Goal: Use online tool/utility: Utilize a website feature to perform a specific function

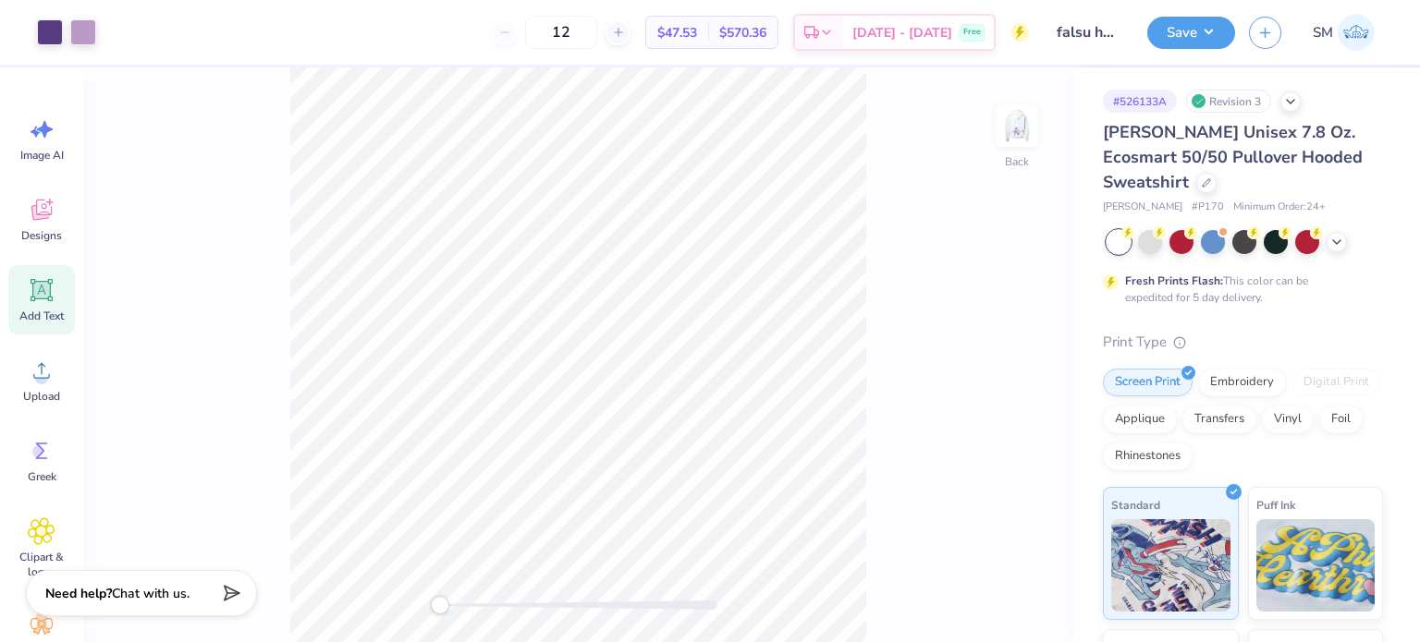
click at [43, 287] on icon at bounding box center [42, 290] width 22 height 22
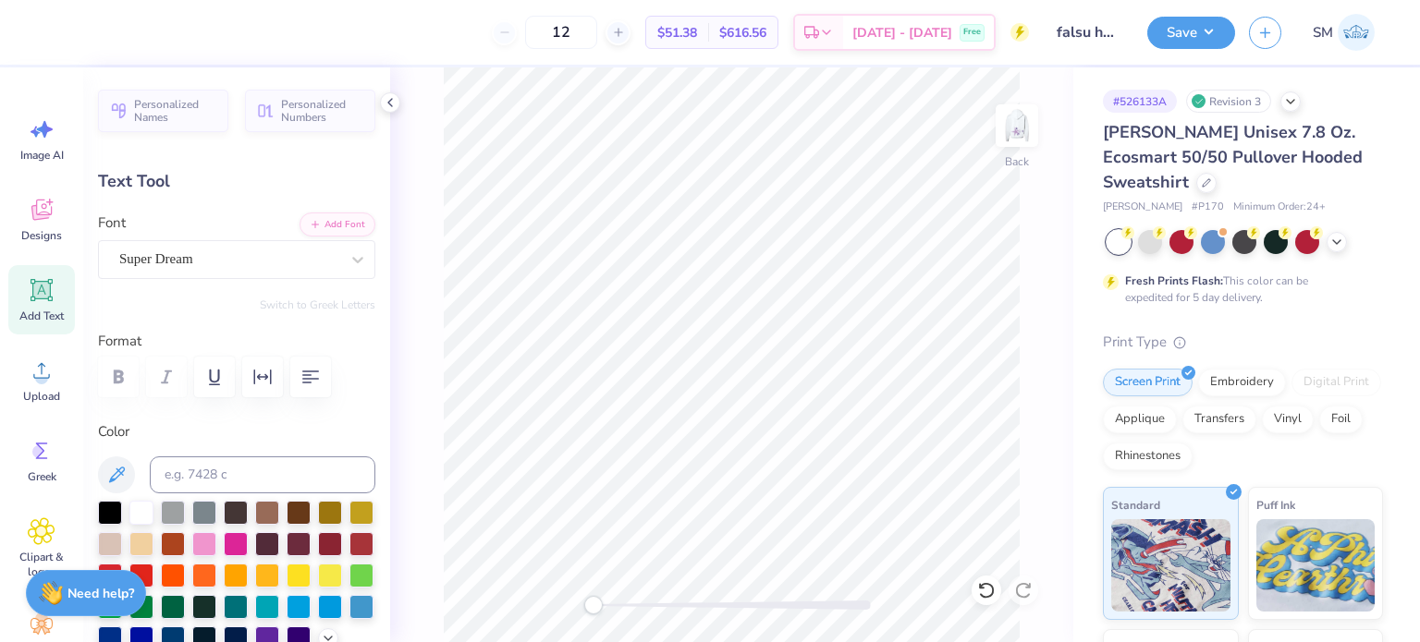
scroll to position [15, 2]
type textarea "®"
click at [226, 469] on input at bounding box center [263, 475] width 226 height 37
type input "522 c"
click at [218, 265] on div "Super Dream" at bounding box center [229, 259] width 224 height 29
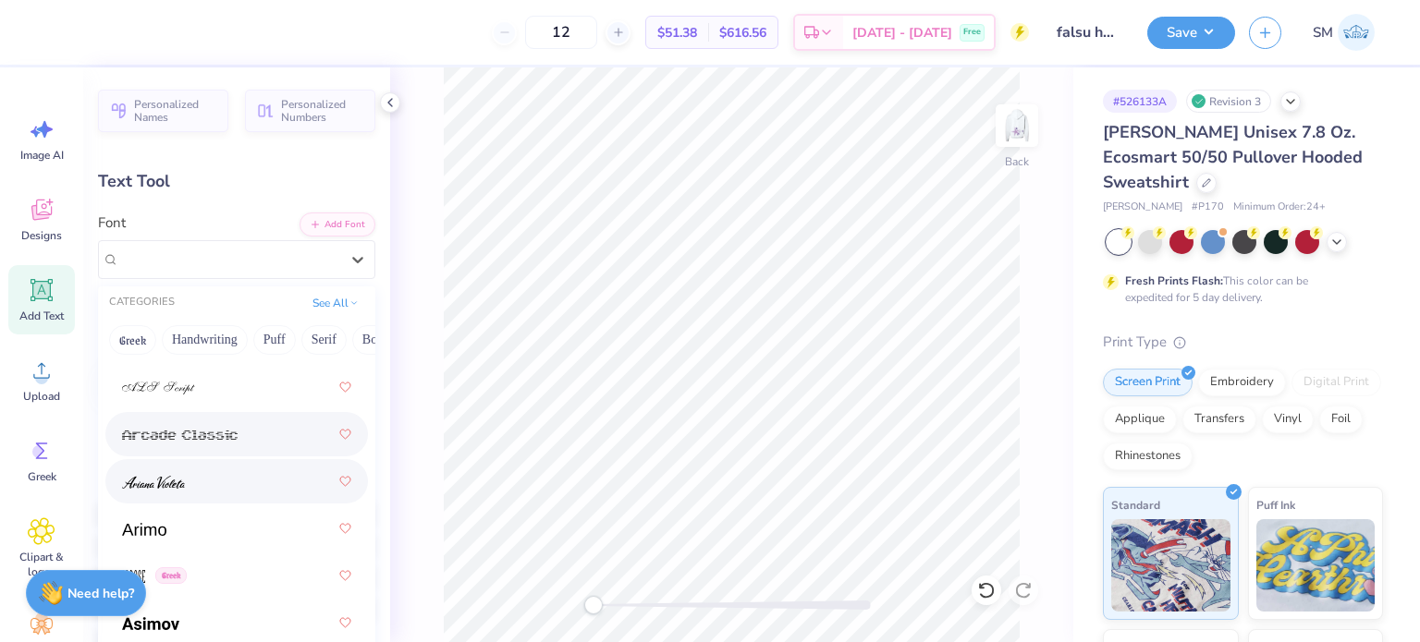
scroll to position [813, 0]
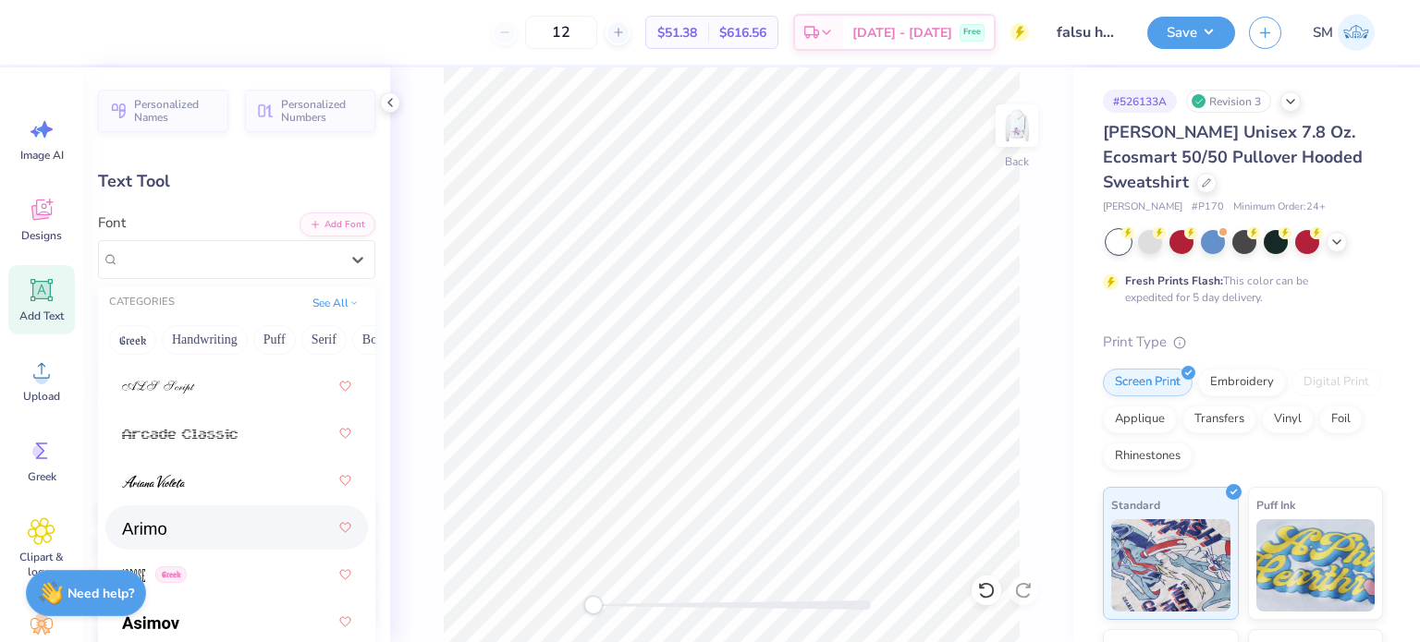
drag, startPoint x: 188, startPoint y: 524, endPoint x: 205, endPoint y: 509, distance: 23.0
click at [188, 524] on div at bounding box center [236, 527] width 229 height 33
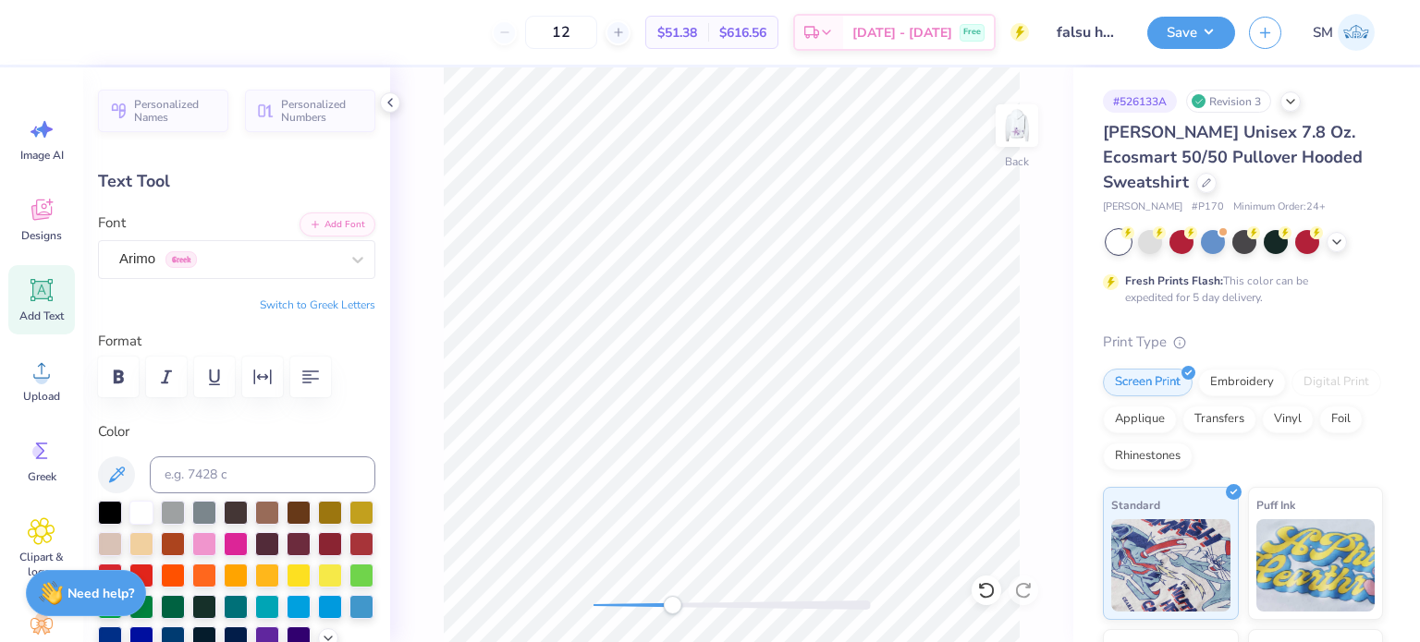
click at [679, 584] on div "Back" at bounding box center [731, 354] width 683 height 575
type input "2.36"
type input "6.19"
type input "0.13"
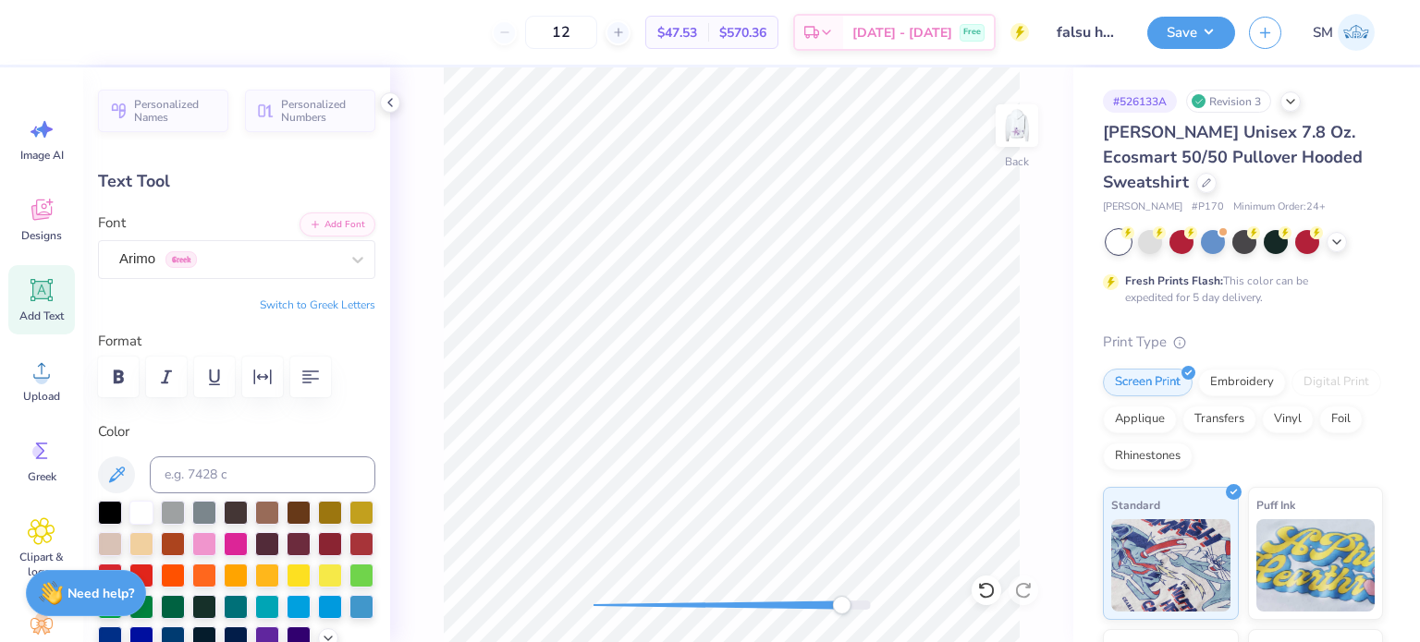
type input "0.13"
type input "0.10"
type input "5.49"
click at [545, 602] on div "Back" at bounding box center [731, 354] width 683 height 575
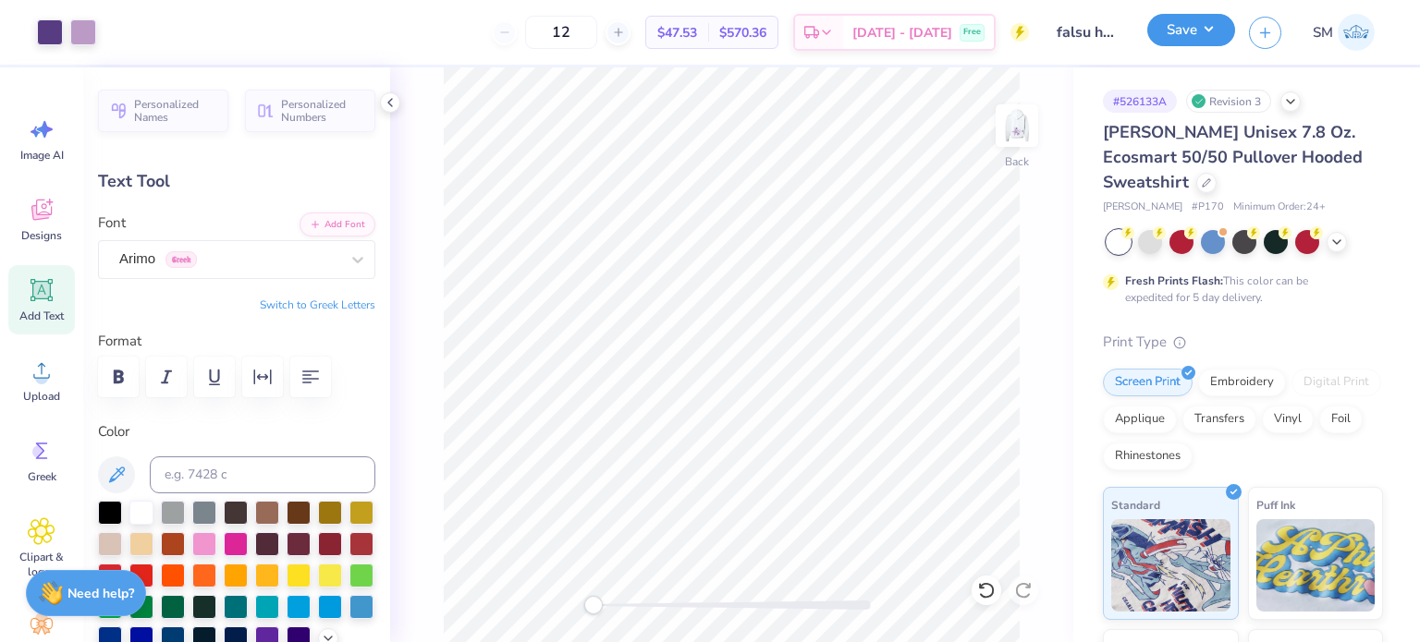
click at [1181, 21] on button "Save" at bounding box center [1191, 30] width 88 height 32
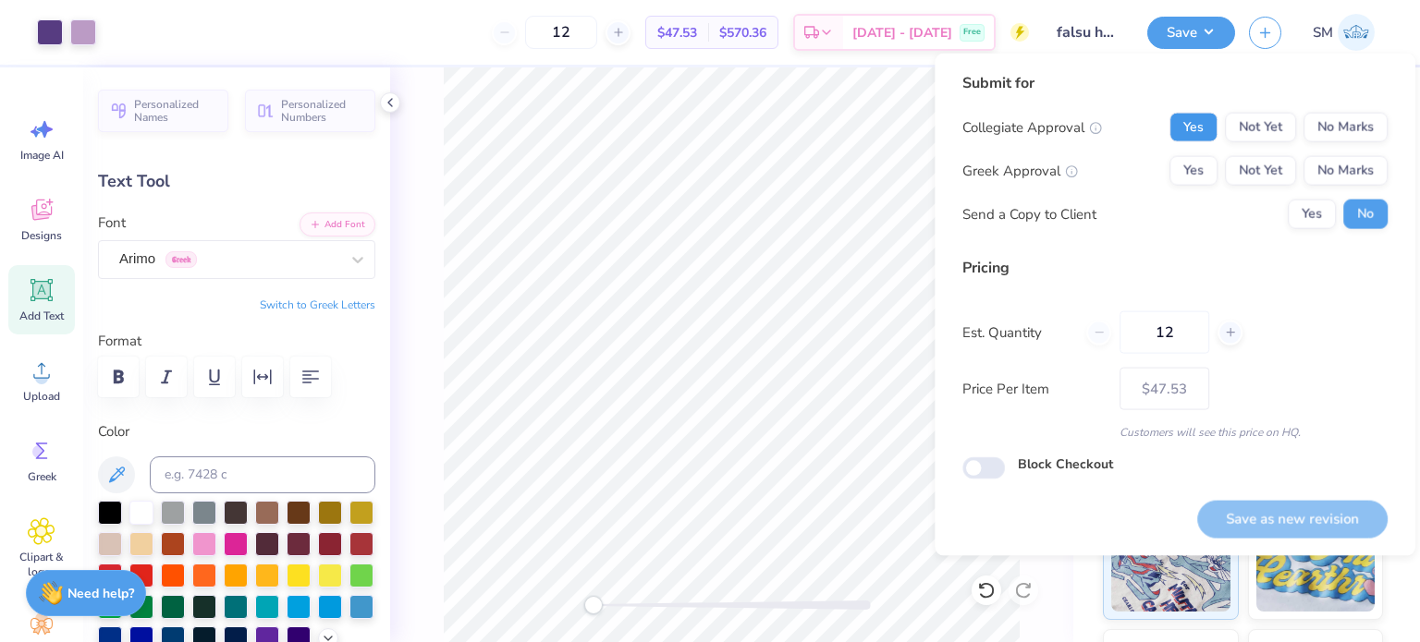
drag, startPoint x: 1187, startPoint y: 123, endPoint x: 1291, endPoint y: 194, distance: 126.4
click at [1187, 125] on button "Yes" at bounding box center [1193, 128] width 48 height 30
drag, startPoint x: 1354, startPoint y: 171, endPoint x: 1342, endPoint y: 192, distance: 24.4
click at [1351, 177] on button "No Marks" at bounding box center [1345, 171] width 84 height 30
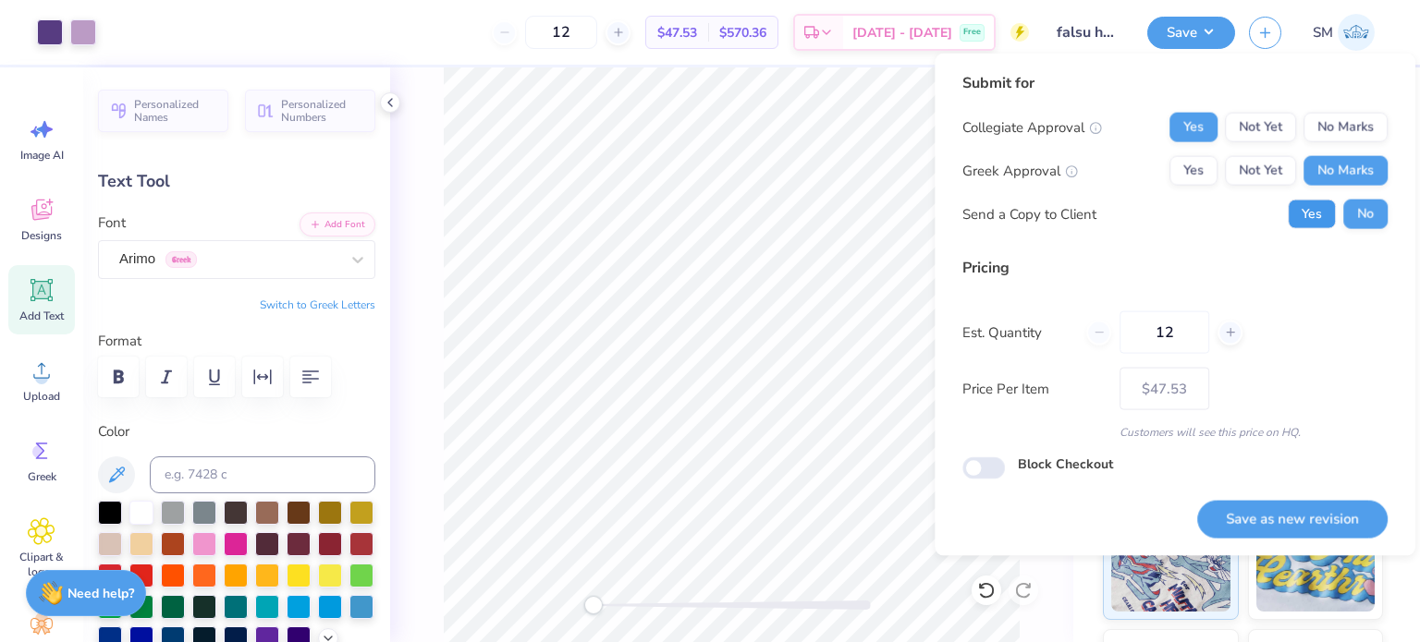
click at [1324, 215] on button "Yes" at bounding box center [1311, 215] width 48 height 30
click at [1326, 520] on button "Save as new revision" at bounding box center [1292, 519] width 190 height 38
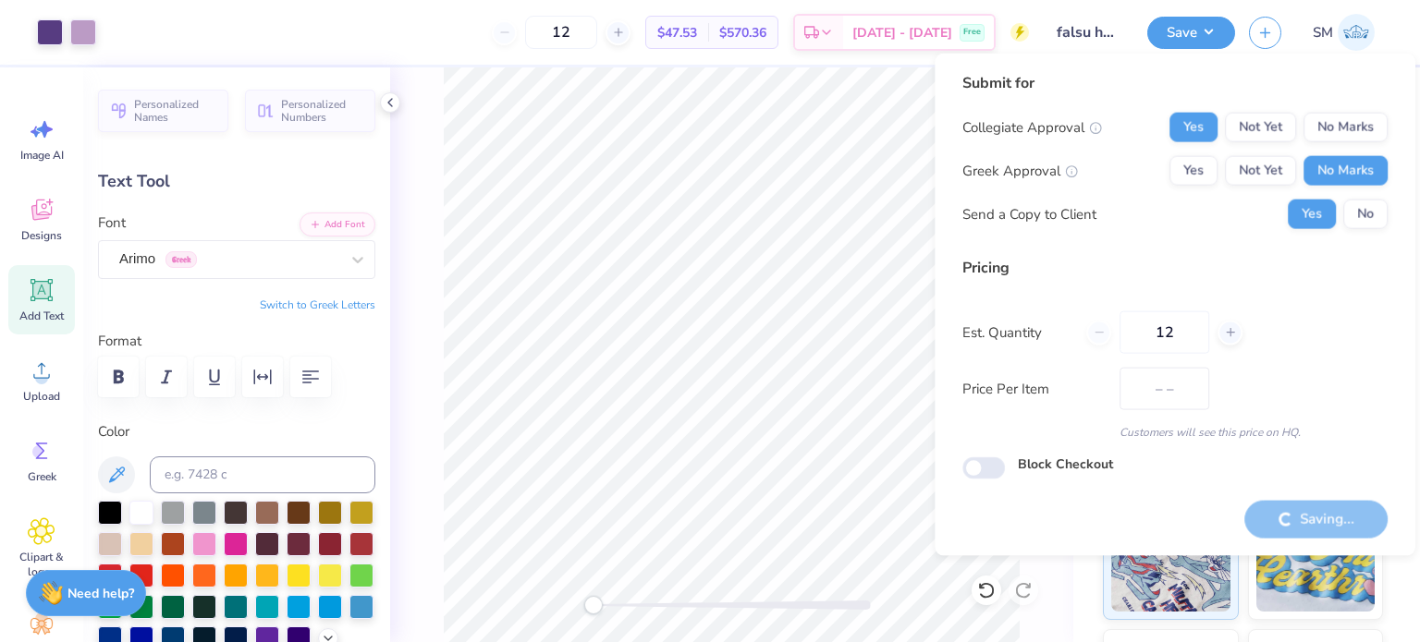
type input "$47.53"
